Goal: Use online tool/utility: Utilize a website feature to perform a specific function

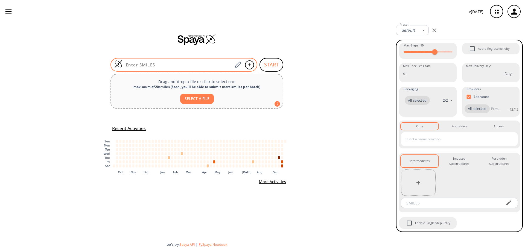
click at [183, 69] on div at bounding box center [184, 65] width 147 height 14
paste input "C[C@H]([C@@H]([GEOGRAPHIC_DATA](=O)N1CCC(CC1)N2C(=O)Nc3ccccc23)C(=O)N[C@@H](CCC…"
type input "C[C@H]([C@@H]([GEOGRAPHIC_DATA](=O)N1CCC(CC1)N2C(=O)Nc3ccccc23)C(=O)N[C@@H](CCC…"
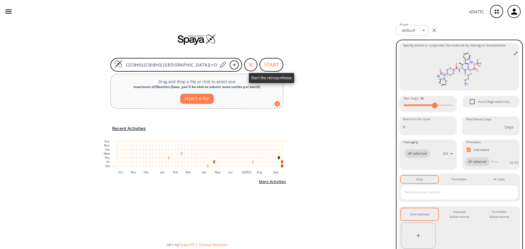
click at [273, 68] on button "START" at bounding box center [272, 65] width 24 height 14
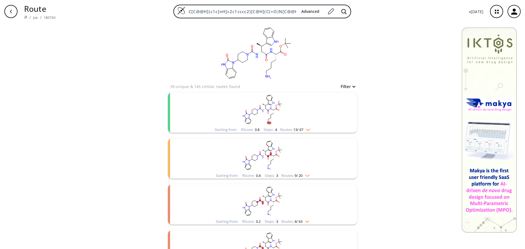
click at [224, 110] on rect "clusters" at bounding box center [263, 109] width 142 height 34
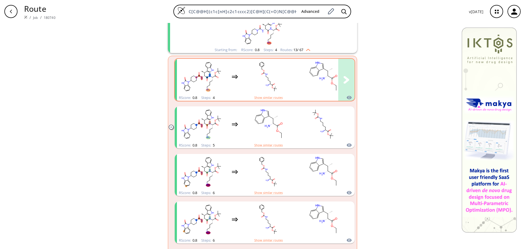
scroll to position [82, 0]
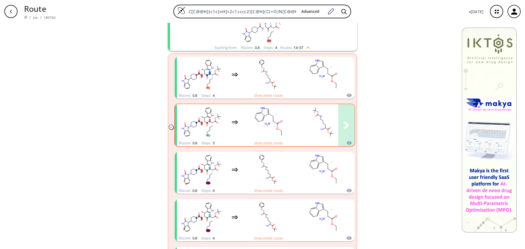
click at [244, 132] on rect "clusters" at bounding box center [268, 122] width 49 height 34
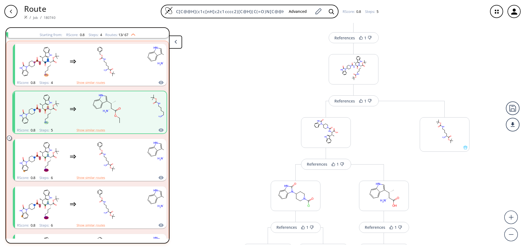
scroll to position [55, 0]
click at [514, 111] on div at bounding box center [513, 109] width 14 height 14
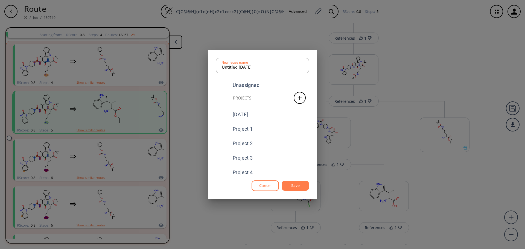
scroll to position [62, 0]
click at [277, 171] on div "[MEDICAL_DATA] Inhibitors" at bounding box center [262, 168] width 93 height 13
click at [300, 187] on button "Save" at bounding box center [295, 186] width 27 height 10
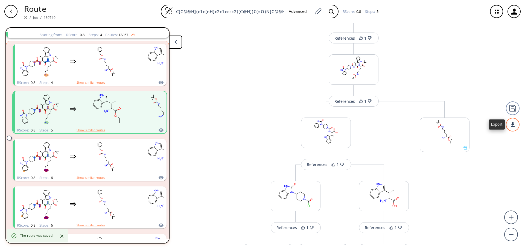
click at [516, 127] on div at bounding box center [513, 125] width 14 height 14
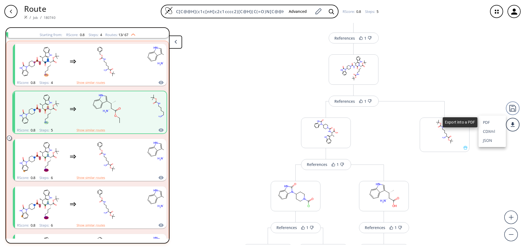
click at [491, 123] on li "PDF" at bounding box center [492, 122] width 27 height 9
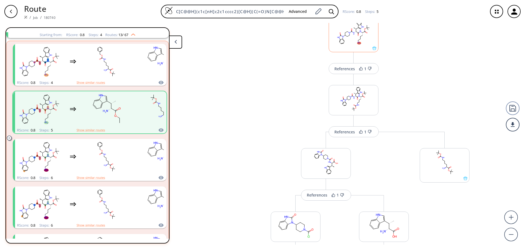
scroll to position [0, 0]
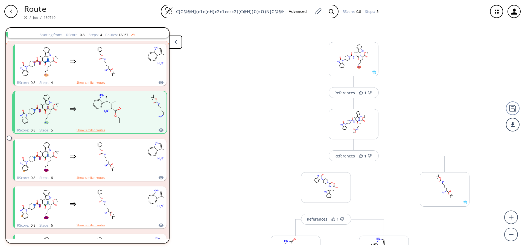
drag, startPoint x: 498, startPoint y: 12, endPoint x: 494, endPoint y: 12, distance: 4.1
click at [498, 12] on icon "button" at bounding box center [497, 12] width 4 height 4
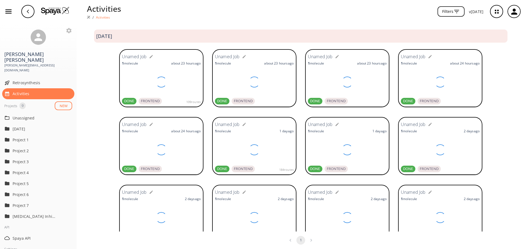
click at [52, 11] on img at bounding box center [55, 11] width 28 height 8
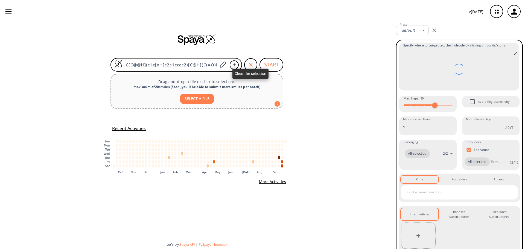
click at [252, 65] on icon "button" at bounding box center [251, 65] width 7 height 7
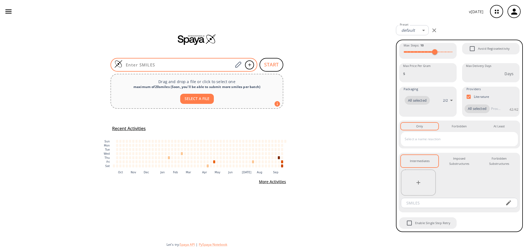
click at [194, 67] on input at bounding box center [178, 64] width 111 height 5
paste input "C[C@H]([C@@H](NC(=O)[C@H]1OC=C[C@H]([C@@H]1C(=O)C)N2C(=O)Nc3ccccc23)C(=O)N[C@@H…"
type input "C[C@H]([C@@H](NC(=O)[C@H]1OC=C[C@H]([C@@H]1C(=O)C)N2C(=O)Nc3ccccc23)C(=O)N[C@@H…"
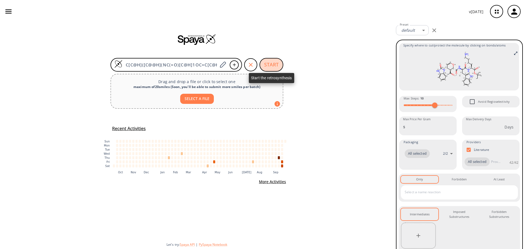
drag, startPoint x: 265, startPoint y: 64, endPoint x: 269, endPoint y: 64, distance: 4.1
click at [265, 64] on button "START" at bounding box center [272, 65] width 24 height 14
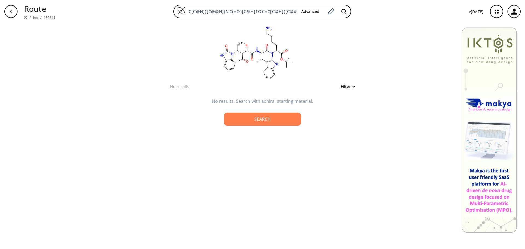
click at [44, 10] on p "Route" at bounding box center [39, 9] width 31 height 12
click at [25, 17] on img at bounding box center [25, 17] width 3 height 3
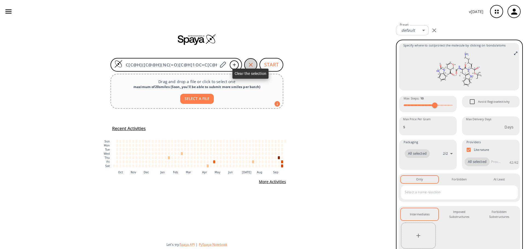
drag, startPoint x: 250, startPoint y: 64, endPoint x: 239, endPoint y: 70, distance: 12.4
click at [250, 65] on icon "button" at bounding box center [251, 65] width 7 height 7
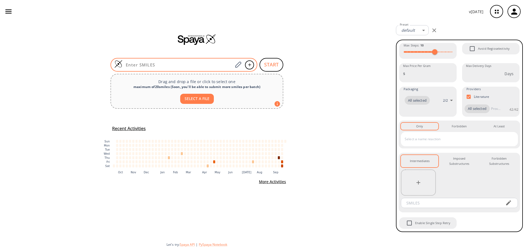
click at [176, 61] on div at bounding box center [184, 65] width 147 height 14
paste input "C[C@H]([C@@H](NC(=O)N[C@@]1(C)CCC[C@]1(C)N2C(=O)Nc3ccccc23)C(=O)N[C@@H](CCCC[NH…"
type input "C[C@H]([C@@H](NC(=O)N[C@@]1(C)CCC[C@]1(C)N2C(=O)Nc3ccccc23)C(=O)N[C@@H](CCCC[NH…"
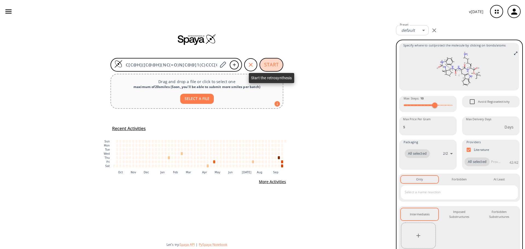
click at [276, 67] on button "START" at bounding box center [272, 65] width 24 height 14
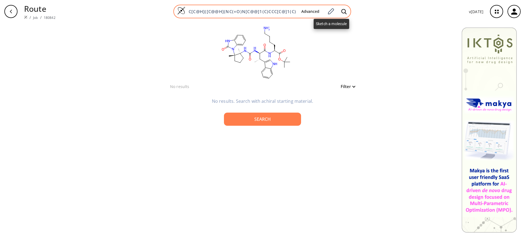
click at [337, 14] on div "Advanced" at bounding box center [323, 11] width 53 height 12
click at [334, 10] on icon at bounding box center [330, 11] width 7 height 7
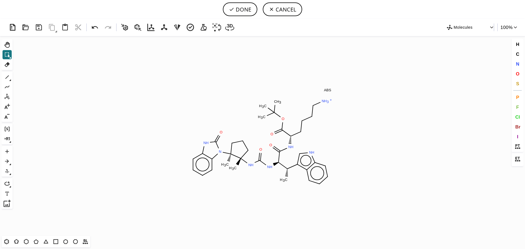
click at [287, 16] on button "CANCEL" at bounding box center [282, 9] width 39 height 14
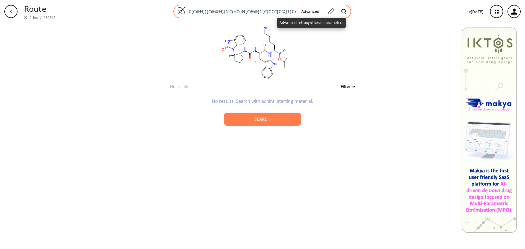
click at [299, 16] on span "Advanced" at bounding box center [310, 12] width 27 height 10
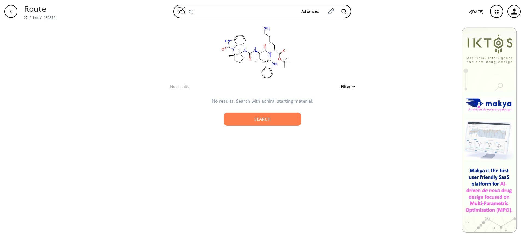
type input "C"
paste input "C[C@H]([C@@H](NC(=O)[C@H]1CC[C@@](C)(N2C(=O)Nc3ccccc23)[C@@]1(C)O)C(=O)N[C@@H](…"
type input "C[C@H]([C@@H](NC(=O)[C@H]1CC[C@@](C)(N2C(=O)Nc3ccccc23)[C@@]1(C)O)C(=O)N[C@@H](…"
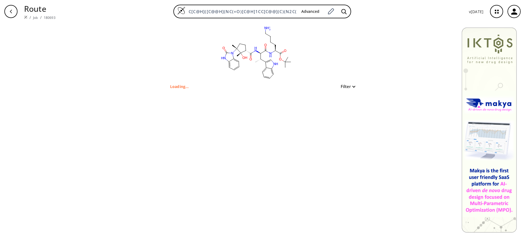
type input "O[C@]1([C@H](CC[C@]1(N2C(=O)Nc3ccccc32)C)C(=O)N[C@H]([C@H](c4c[nH]c5ccccc54)C)C…"
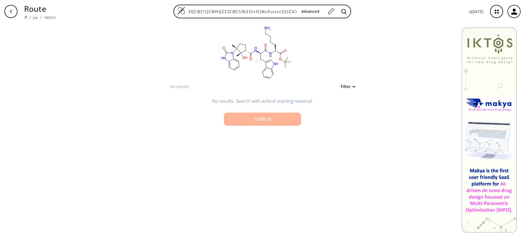
click at [267, 118] on div "Search" at bounding box center [263, 119] width 68 height 4
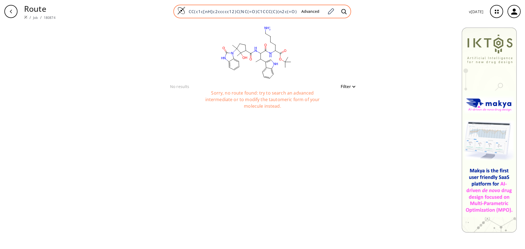
click at [292, 13] on input "CC(c1c[nH]c2ccccc12)C(NC(=O)C1CCC(C)(n2c(=O)[nH]c3ccccc32)C1(C)O)C(=O)NC(CCCC[N…" at bounding box center [242, 11] width 112 height 5
click at [299, 12] on button "Advanced" at bounding box center [310, 12] width 27 height 10
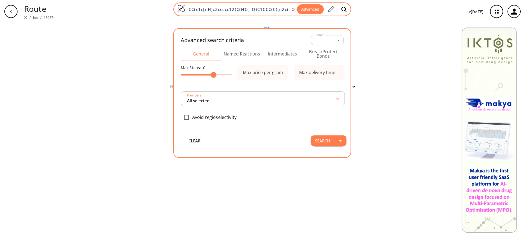
type input "All selected"
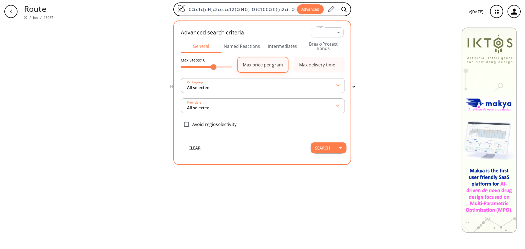
type input "15"
drag, startPoint x: 216, startPoint y: 66, endPoint x: 252, endPoint y: 66, distance: 35.6
click at [252, 66] on div "Max Steps: 15 Max price per gram Packaging All selected Max delivery time Provi…" at bounding box center [262, 96] width 163 height 79
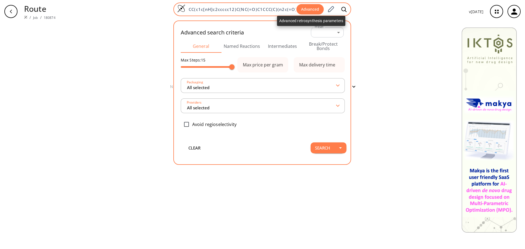
click at [314, 13] on button "Advanced" at bounding box center [310, 9] width 27 height 11
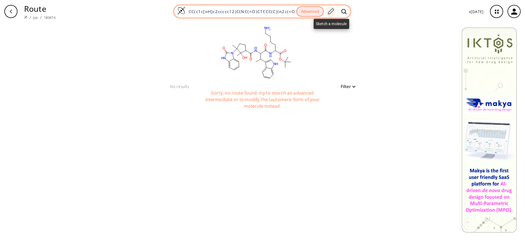
click at [332, 10] on icon at bounding box center [331, 11] width 6 height 6
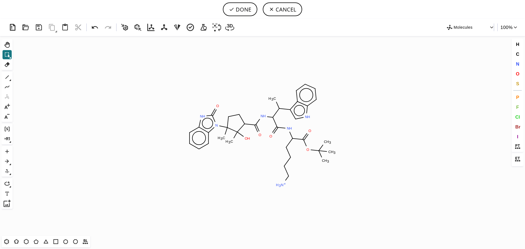
click at [280, 7] on button "CANCEL" at bounding box center [282, 9] width 39 height 14
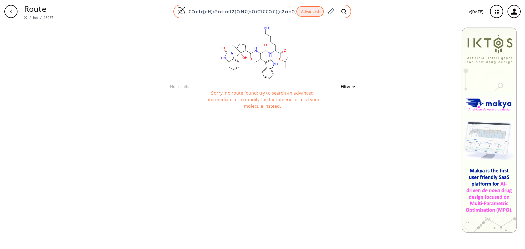
click at [284, 11] on input "CC(c1c[nH]c2ccccc12)C(NC(=O)C1CCC(C)(n2c(=O)[nH]c3ccccc32)C1(C)O)C(=O)NC(CCCC[N…" at bounding box center [241, 11] width 111 height 5
type input "C"
paste input "C[C@H]([C@@H](NC(=O)[C@H]1C[C@H](C[N+]1(C)C)N2C(=O)Nc3ccccc23)C(=O)N[C@@H](CCCC…"
type input "C[C@H]([C@@H](NC(=O)[C@H]1C[C@H](C[N+]1(C)C)N2C(=O)Nc3ccccc23)C(=O)N[C@@H](CCCC…"
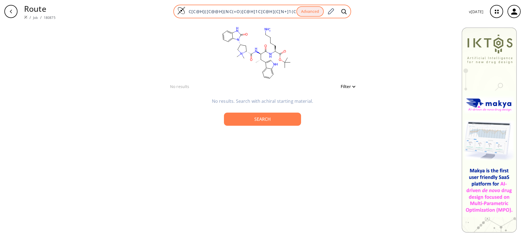
click at [297, 10] on input "C[C@H]([C@@H](NC(=O)[C@H]1C[C@H](C[N+]1(C)C)N2C(=O)Nc3ccccc23)C(=O)N[C@@H](CCCC…" at bounding box center [241, 11] width 111 height 5
type input "C"
paste input "C[C@H]([C@@H]([GEOGRAPHIC_DATA](=O)[C@@]1(CO)CCC[C@H]([C@H]1O)N2C(=O)Nc3ccccc23…"
type input "C[C@H]([C@@H]([GEOGRAPHIC_DATA](=O)[C@@]1(CO)CCC[C@H]([C@H]1O)N2C(=O)Nc3ccccc23…"
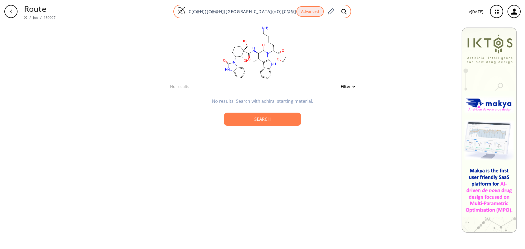
click at [296, 13] on input "C[C@H]([C@@H]([GEOGRAPHIC_DATA](=O)[C@@]1(CO)CCC[C@H]([C@H]1O)N2C(=O)Nc3ccccc23…" at bounding box center [241, 11] width 111 height 5
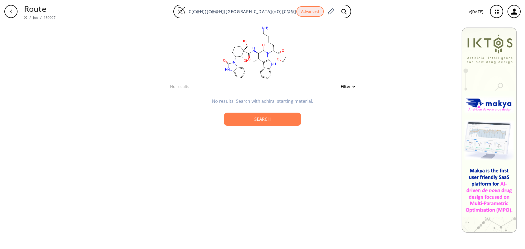
click at [39, 8] on p "Route" at bounding box center [39, 9] width 31 height 12
click at [12, 11] on icon "button" at bounding box center [11, 11] width 4 height 4
click at [14, 13] on div "button" at bounding box center [10, 11] width 13 height 13
type input "CC(c1c[nH]c2ccccc12)C(NC(=O)C1CCC(C)(n2c(=O)[nH]c3ccccc32)C1(C)O)C(=O)NC(CCCC[N…"
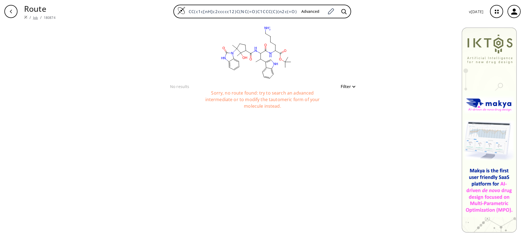
click at [35, 17] on link "Job" at bounding box center [35, 17] width 5 height 5
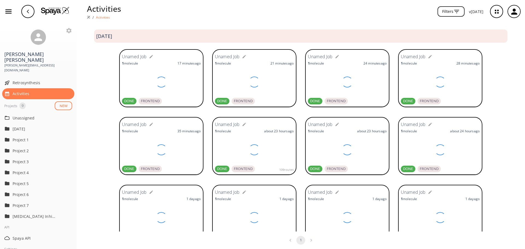
click at [46, 11] on img at bounding box center [55, 11] width 28 height 8
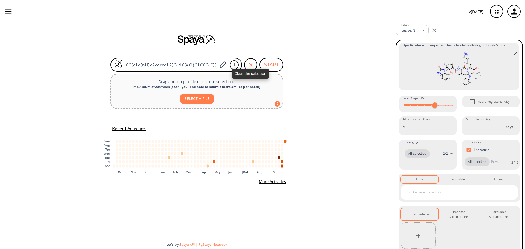
click at [253, 65] on icon "button" at bounding box center [251, 65] width 7 height 7
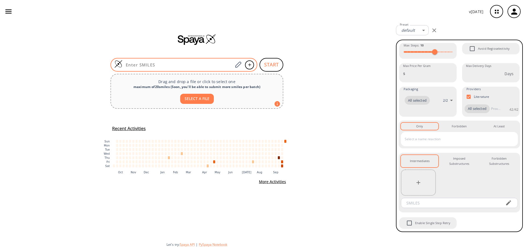
click at [195, 66] on input at bounding box center [178, 64] width 111 height 5
click at [195, 65] on input at bounding box center [178, 64] width 111 height 5
click at [178, 65] on input at bounding box center [178, 64] width 111 height 5
paste input "CC[C@@H]1N(CCC=C1N2C(=O)Nc3ccccc23)C(=O)N[C@H]([C@@H](C)c4c[nH]c5ccccc45)C(=O)N…"
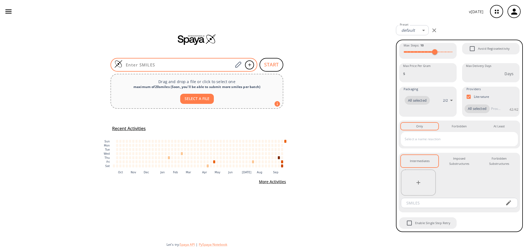
type input "CC[C@@H]1N(CCC=C1N2C(=O)Nc3ccccc23)C(=O)N[C@H]([C@@H](C)c4c[nH]c5ccccc45)C(=O)N…"
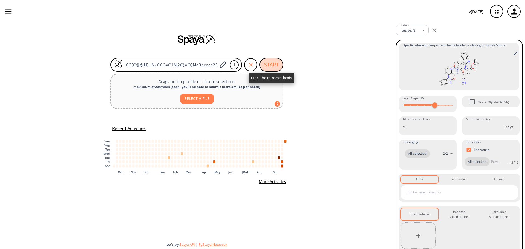
click at [278, 65] on button "START" at bounding box center [272, 65] width 24 height 14
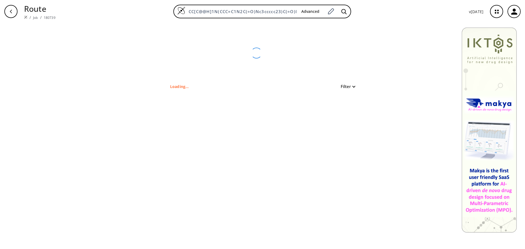
type input "[H]c1c(c(c2c(c1[H])c(c(n2[H])[H])[C@@]([H])([C@]([H])(C(=O)N([H])[C@]([H])(C(=O…"
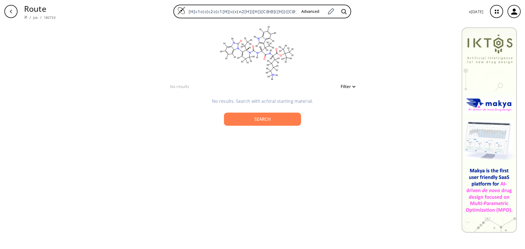
click at [212, 89] on div "No results Filter" at bounding box center [262, 86] width 185 height 7
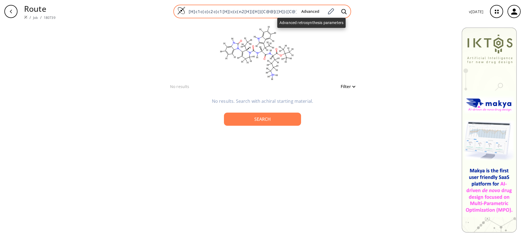
drag, startPoint x: 312, startPoint y: 11, endPoint x: 309, endPoint y: 11, distance: 3.3
click at [312, 11] on button "Advanced" at bounding box center [310, 12] width 27 height 10
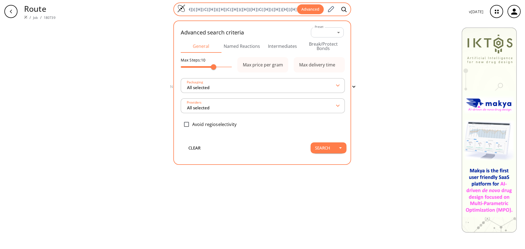
type input "All selected"
click at [334, 10] on icon at bounding box center [330, 9] width 7 height 7
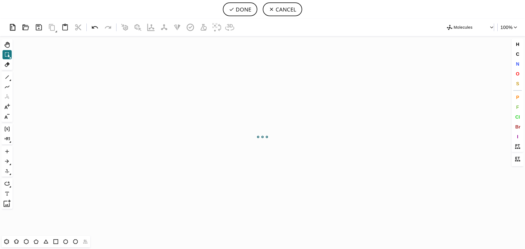
scroll to position [0, 0]
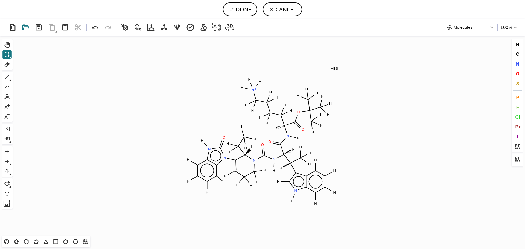
click at [26, 29] on icon at bounding box center [26, 27] width 10 height 10
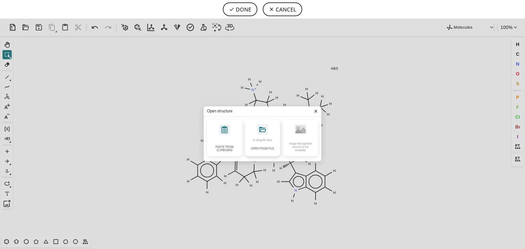
click at [258, 125] on icon at bounding box center [262, 129] width 11 height 11
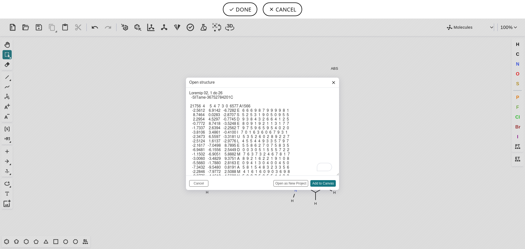
click at [293, 185] on input "Open as New Project" at bounding box center [291, 183] width 35 height 7
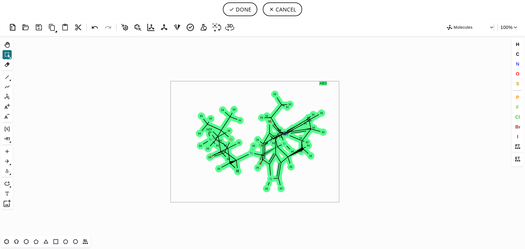
drag, startPoint x: 171, startPoint y: 81, endPoint x: 339, endPoint y: 203, distance: 207.6
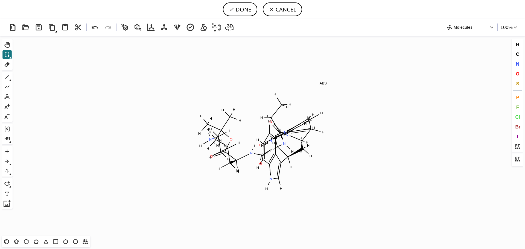
click at [159, 62] on icon "Created with [PERSON_NAME] 2.3.0 N N O N N + O O N O N N O H H H H H H H H H H …" at bounding box center [263, 136] width 496 height 200
drag, startPoint x: 8, startPoint y: 67, endPoint x: 13, endPoint y: 66, distance: 4.5
click at [8, 66] on icon at bounding box center [7, 64] width 7 height 7
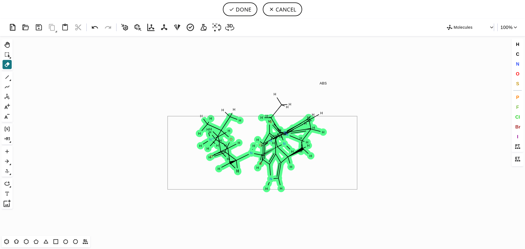
drag, startPoint x: 168, startPoint y: 116, endPoint x: 357, endPoint y: 190, distance: 203.3
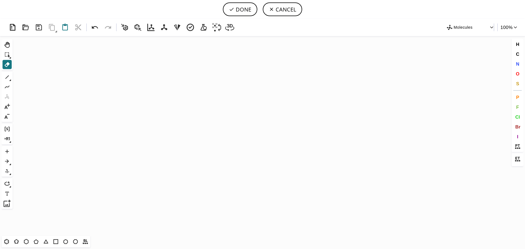
click at [64, 30] on icon at bounding box center [65, 27] width 10 height 10
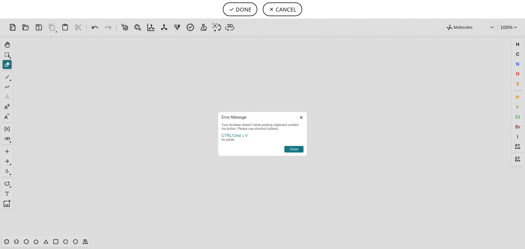
drag, startPoint x: 291, startPoint y: 147, endPoint x: 291, endPoint y: 153, distance: 6.0
click at [291, 147] on button "Close" at bounding box center [294, 149] width 19 height 7
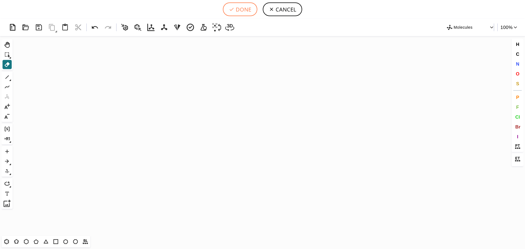
drag, startPoint x: 242, startPoint y: 11, endPoint x: 231, endPoint y: 39, distance: 30.5
click at [242, 11] on button "DONE" at bounding box center [240, 9] width 34 height 14
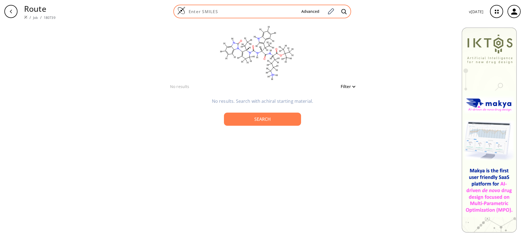
click at [221, 15] on div "Advanced" at bounding box center [262, 12] width 178 height 14
click at [217, 13] on input at bounding box center [242, 11] width 112 height 5
click at [221, 11] on input at bounding box center [242, 11] width 112 height 5
click at [222, 15] on div "Advanced" at bounding box center [262, 12] width 178 height 14
paste input "CC[C@@H]1N(CCC=C1N2C(=O)Nc3ccccc23)C(=O)N[C@H]([C@@H](C)c4c[nH]c5ccccc45)C(=O)N…"
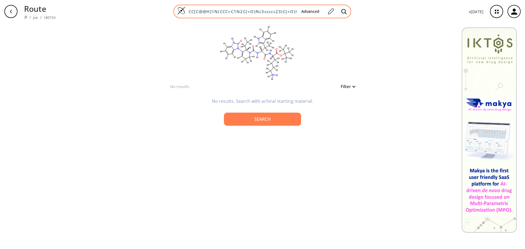
scroll to position [0, 180]
type input "CC[C@@H]1N(CCC=C1N2C(=O)Nc3ccccc23)C(=O)N[C@H]([C@@H](C)c4c[nH]c5ccccc45)C(=O)N…"
click at [297, 14] on input "[H]c1c(c(c2c(c1[H])c(c(n2[H])[H])[C@@]([H])([C@]([H])(C(=O)N([H])[C@]([H])(C(=O…" at bounding box center [242, 11] width 112 height 5
click at [297, 13] on input "[H]c1c(c(c2c(c1[H])c(c(n2[H])[H])[C@@]([H])([C@]([H])(C(=O)N([H])[C@]([H])(C(=O…" at bounding box center [242, 11] width 112 height 5
type input "]"
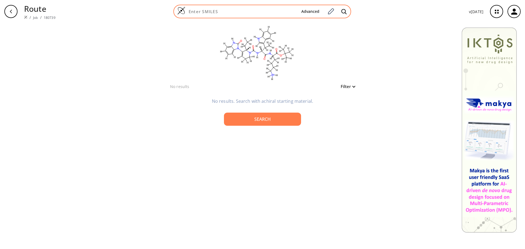
paste input "C[C@H]([C@@H]([GEOGRAPHIC_DATA](=O)N1CCC(CC1)N2C(=O)Nc3ccccc23)C(=O)N[C@@H](CCC…"
type input "C[C@H]([C@@H]([GEOGRAPHIC_DATA](=O)N1CCC(CC1)N2C(=O)Nc3ccccc23)C(=O)N[C@@H](CCC…"
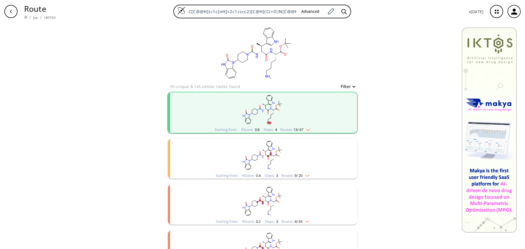
click at [262, 124] on rect "clusters" at bounding box center [263, 109] width 142 height 34
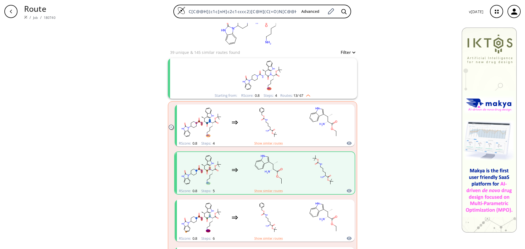
scroll to position [55, 0]
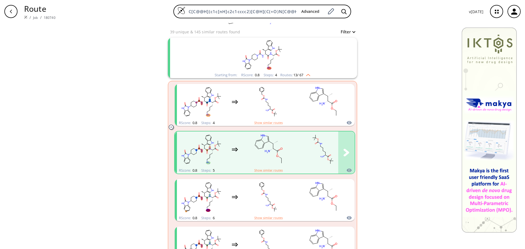
click at [244, 149] on rect "clusters" at bounding box center [268, 149] width 49 height 34
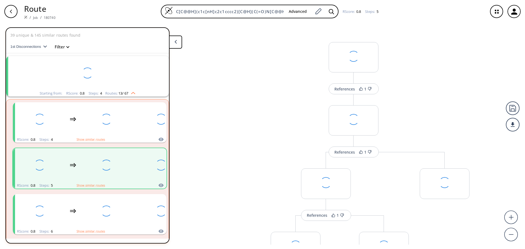
scroll to position [59, 0]
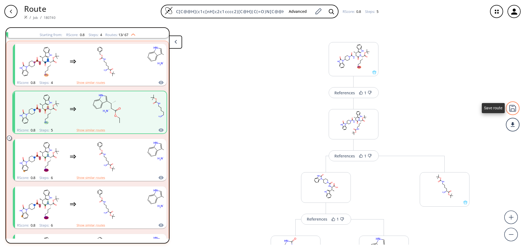
click at [509, 111] on div at bounding box center [513, 109] width 14 height 14
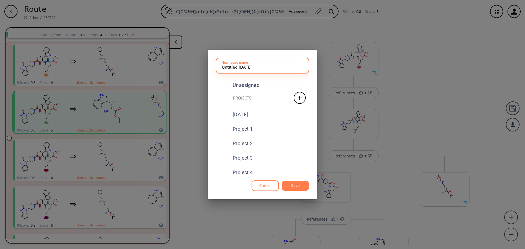
drag, startPoint x: 276, startPoint y: 69, endPoint x: 180, endPoint y: 68, distance: 96.9
click at [180, 68] on div "Untitled [DATE] New route name Unassigned Projects [DATE] Project 1 Project 2 P…" at bounding box center [262, 124] width 525 height 249
type input "compound 8"
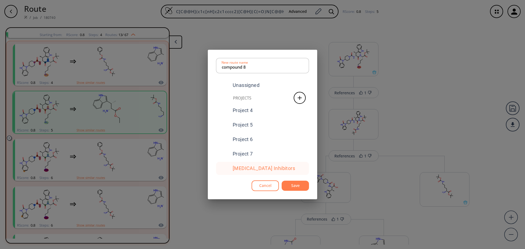
click at [275, 172] on div "[MEDICAL_DATA] Inhibitors" at bounding box center [262, 168] width 93 height 13
click at [301, 190] on button "Save" at bounding box center [295, 186] width 27 height 10
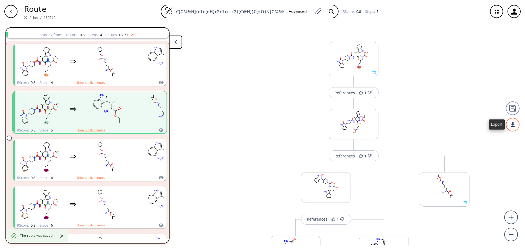
click at [513, 125] on div at bounding box center [513, 125] width 14 height 14
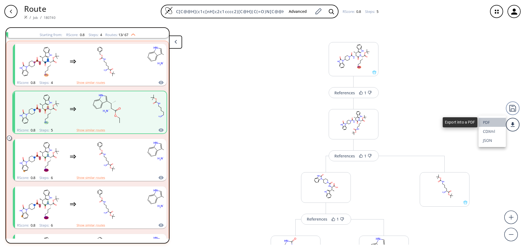
click at [499, 123] on li "PDF" at bounding box center [492, 122] width 27 height 9
click at [519, 12] on icon "button" at bounding box center [514, 11] width 9 height 9
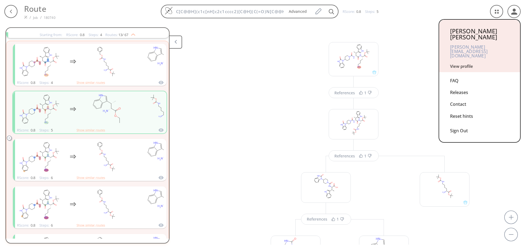
click at [460, 122] on div "Sign Out" at bounding box center [479, 129] width 59 height 15
